Goal: Task Accomplishment & Management: Manage account settings

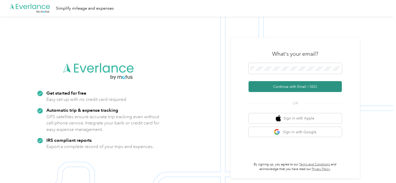
click at [271, 88] on button "Continue with Email / SSO" at bounding box center [295, 86] width 93 height 11
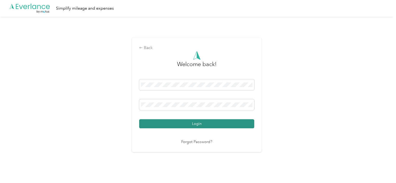
click at [192, 124] on button "Login" at bounding box center [196, 123] width 115 height 9
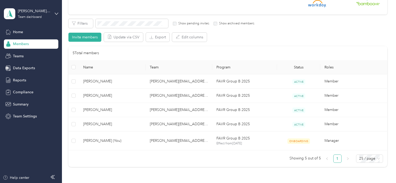
scroll to position [65, 0]
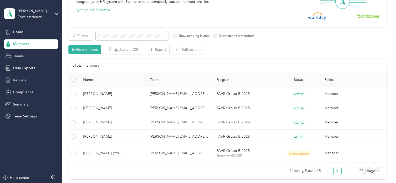
click at [18, 80] on span "Reports" at bounding box center [19, 79] width 13 height 5
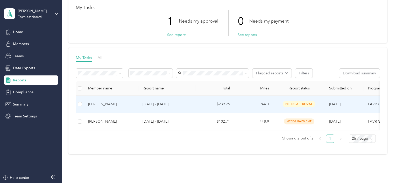
scroll to position [30, 0]
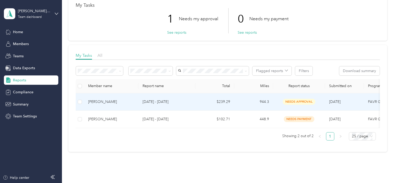
click at [234, 102] on td "$239.29" at bounding box center [214, 101] width 39 height 17
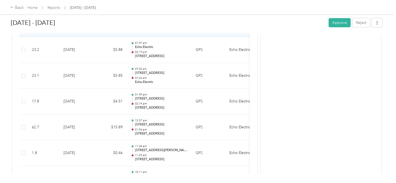
scroll to position [537, 0]
click at [335, 22] on button "Approve" at bounding box center [340, 22] width 22 height 9
click at [17, 5] on div "Back" at bounding box center [16, 8] width 13 height 6
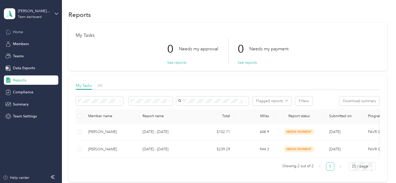
click at [27, 31] on div "Home" at bounding box center [31, 31] width 54 height 9
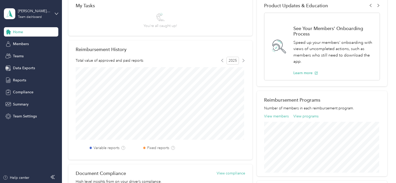
scroll to position [89, 0]
